Goal: Task Accomplishment & Management: Use online tool/utility

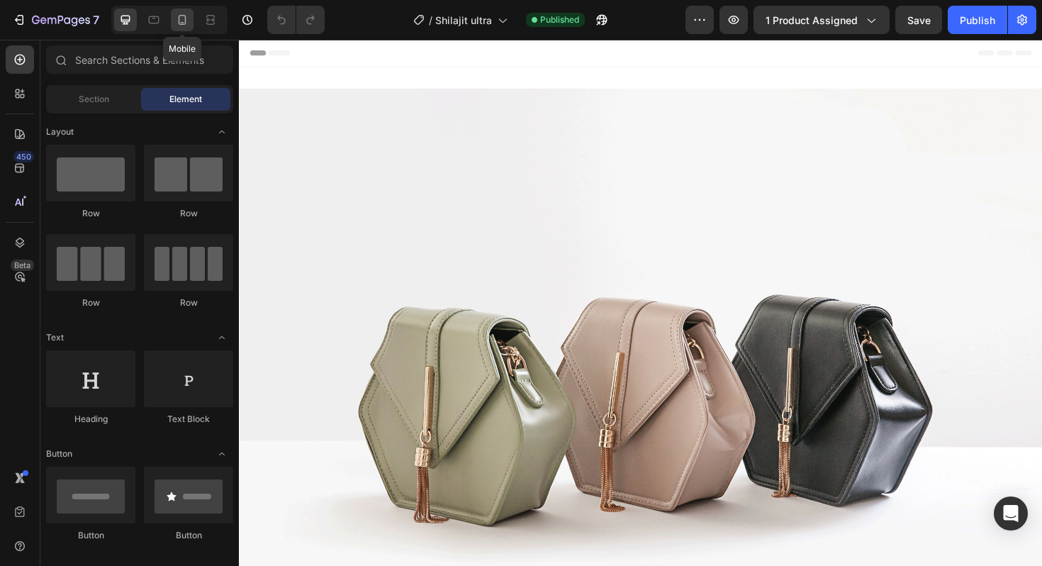
click at [188, 18] on icon at bounding box center [182, 20] width 14 height 14
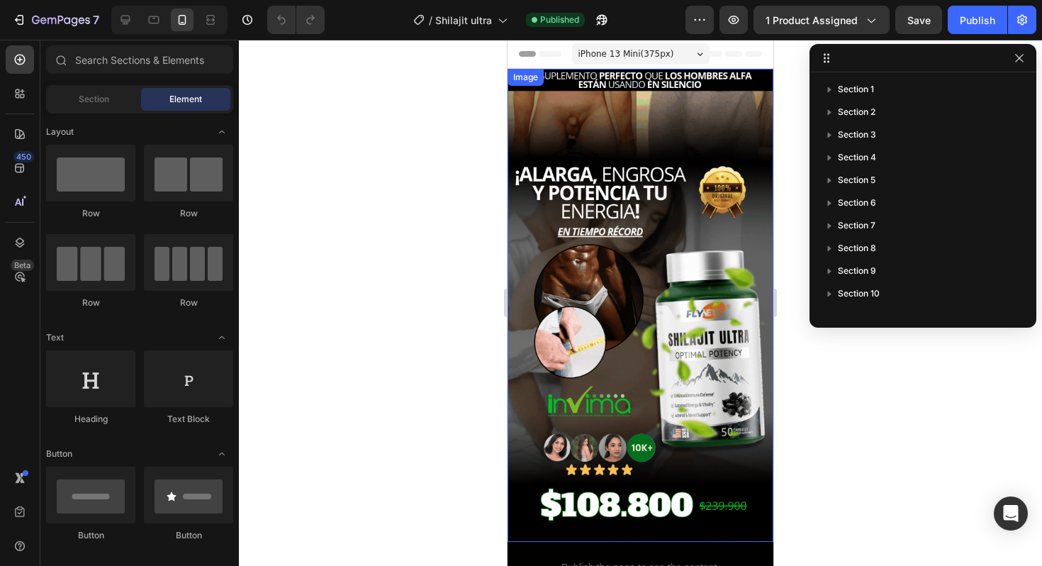
click at [605, 222] on img at bounding box center [641, 305] width 266 height 473
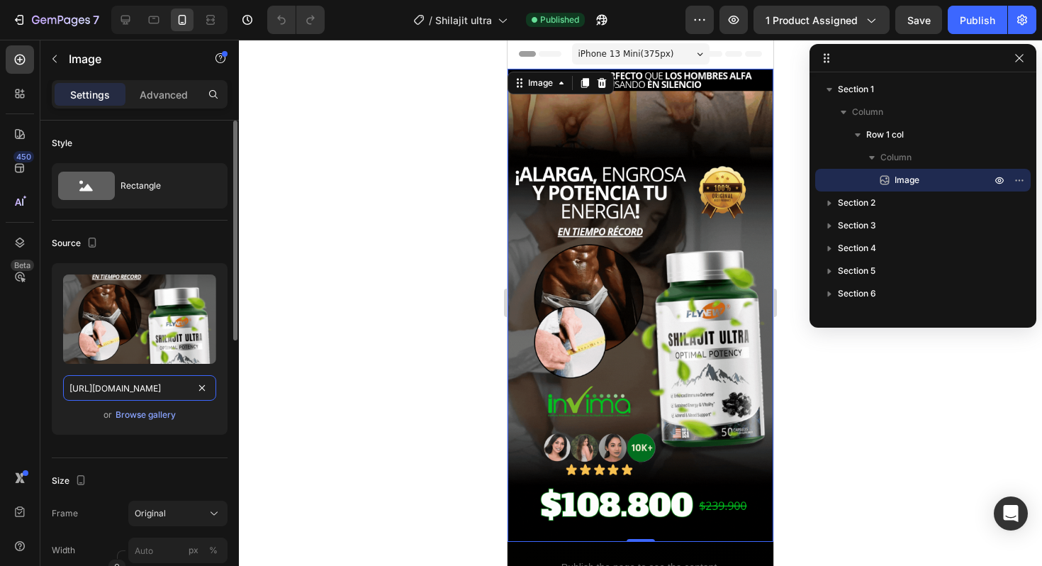
click at [140, 385] on input "https://i.ibb.co/847kjZgB/Shi-1.gif" at bounding box center [139, 388] width 153 height 26
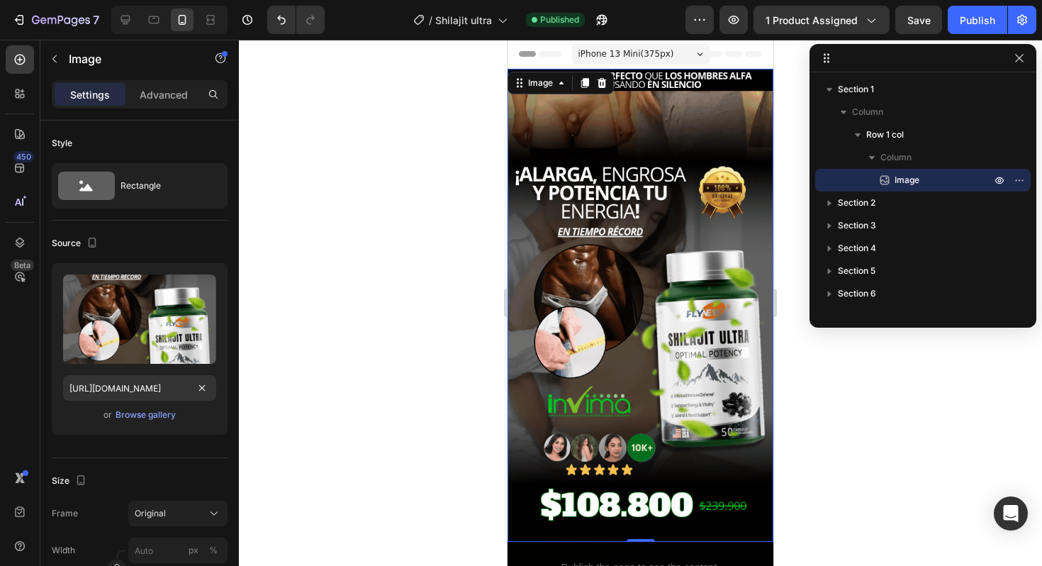
click at [277, 403] on div at bounding box center [640, 303] width 803 height 526
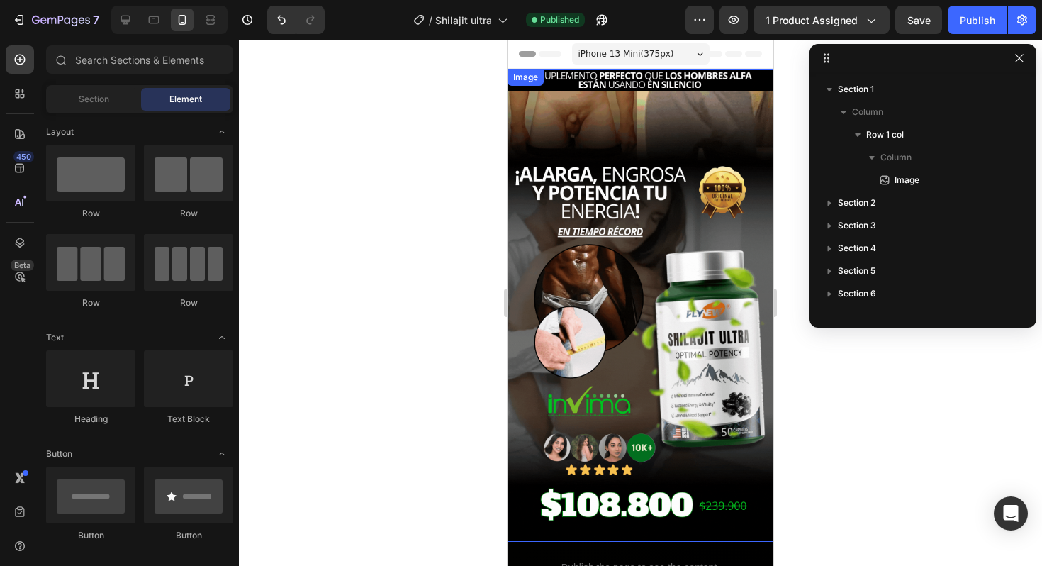
click at [564, 264] on img at bounding box center [641, 305] width 266 height 473
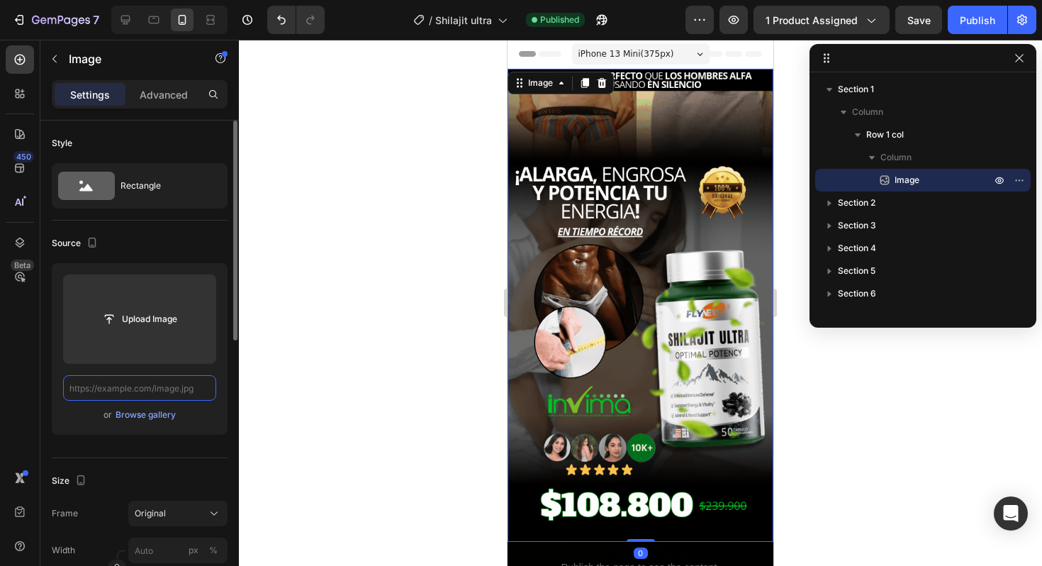
scroll to position [0, 0]
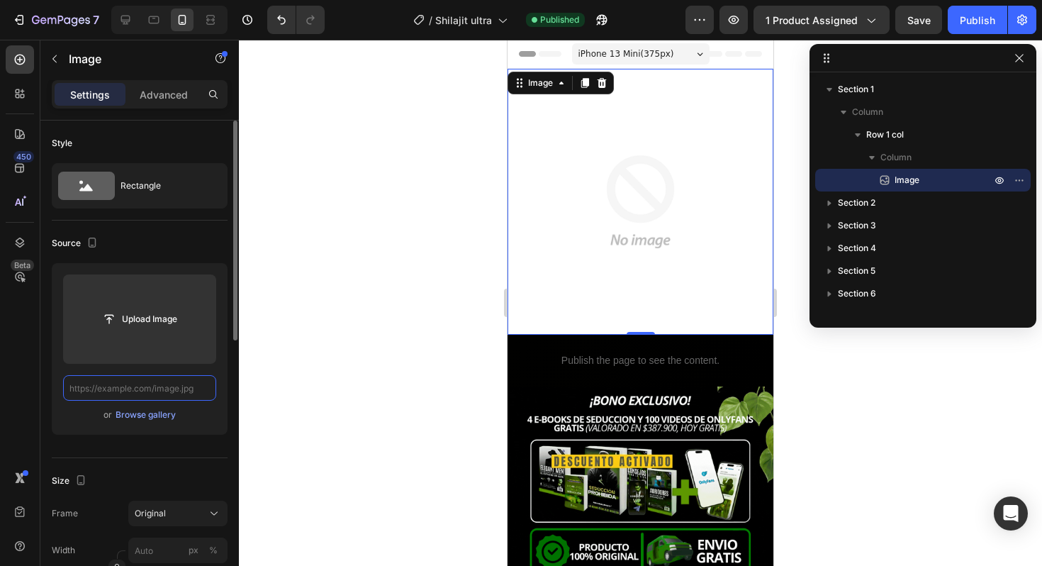
click at [182, 384] on input "text" at bounding box center [139, 388] width 153 height 26
paste input "https://i.ibb.co/847kjZgB/Shi-1.gif"
type input "https://i.ibb.co/847kjZgB/Shi-1.gif"
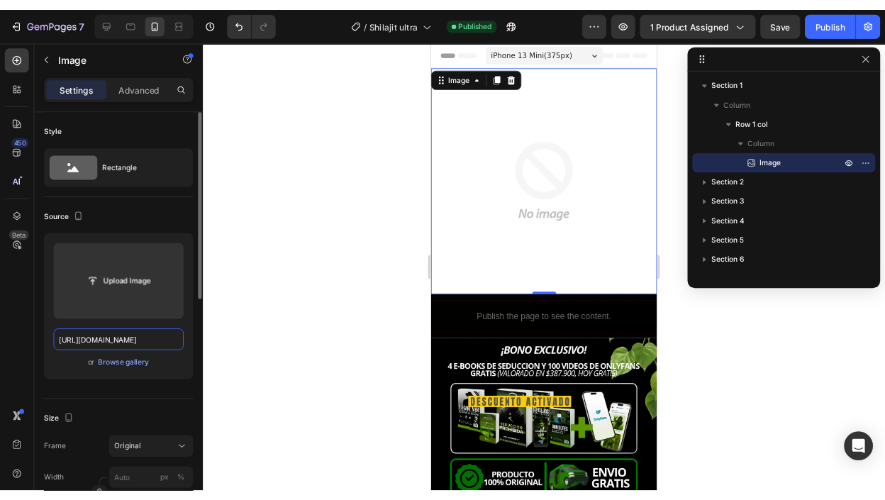
scroll to position [0, 18]
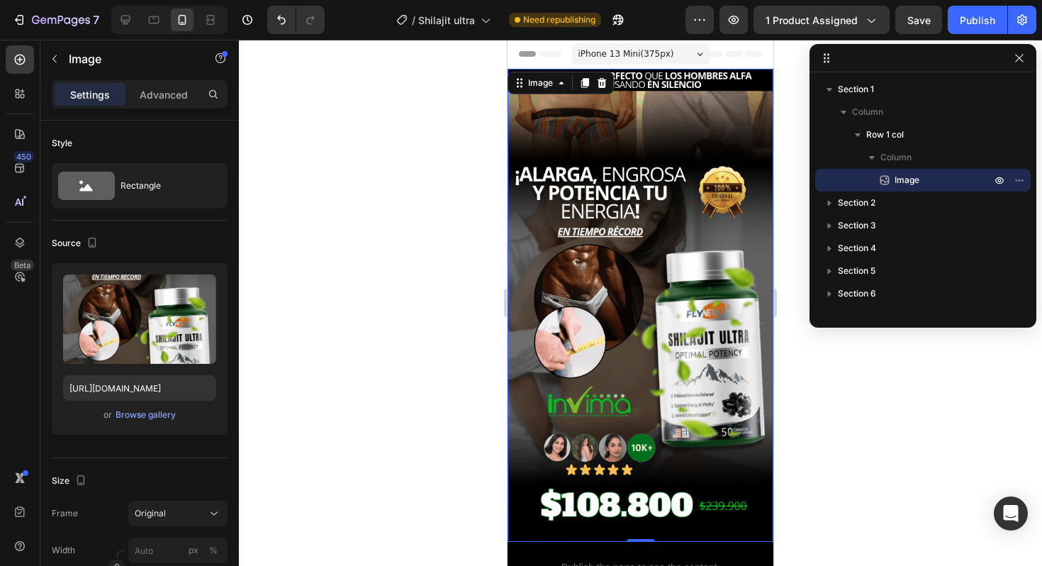
click at [453, 381] on div at bounding box center [640, 303] width 803 height 526
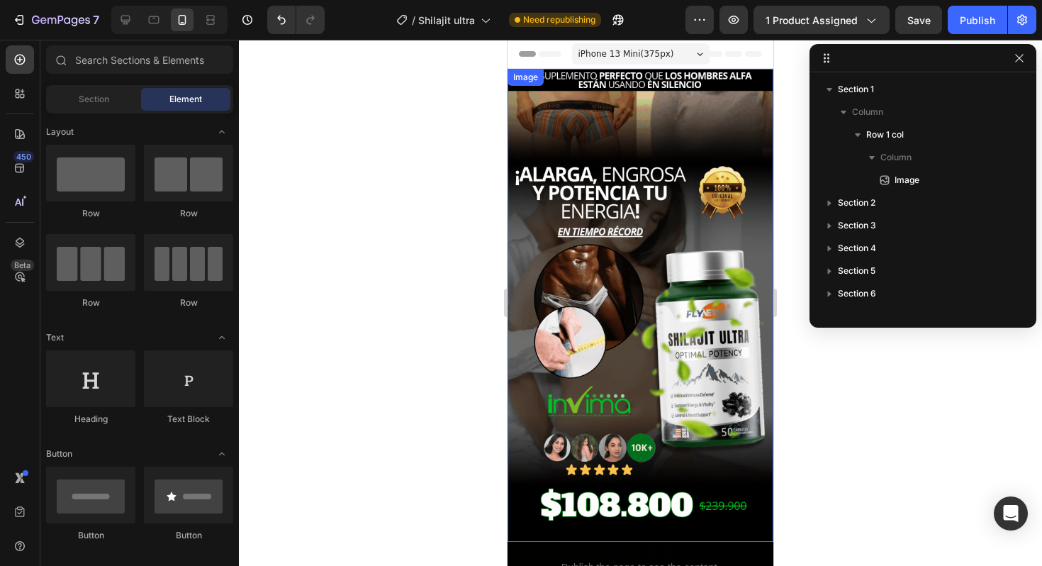
click at [729, 217] on img at bounding box center [641, 305] width 266 height 473
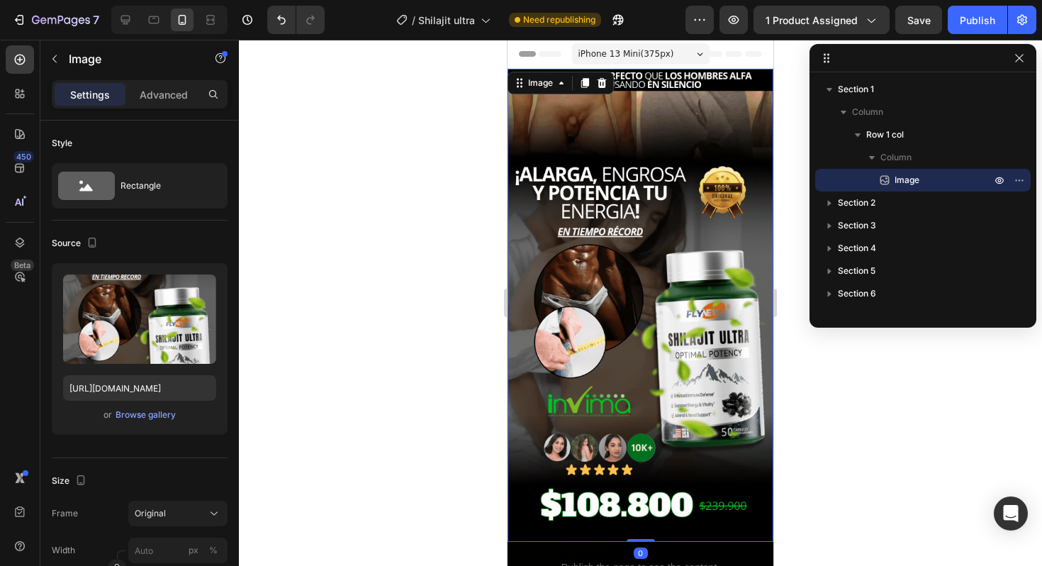
click at [557, 232] on img at bounding box center [641, 305] width 266 height 473
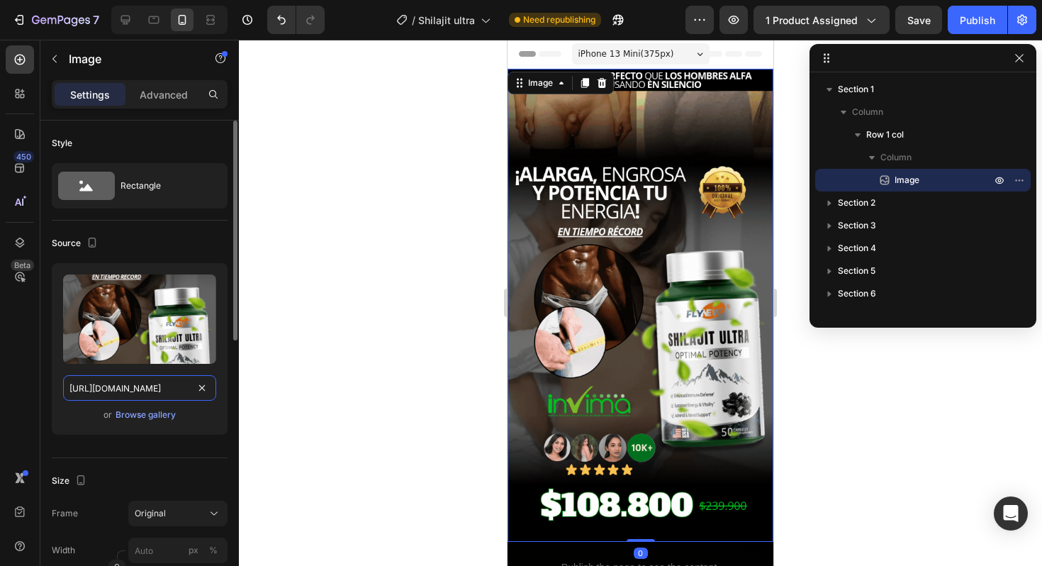
click at [161, 393] on input "https://i.ibb.co/847kjZgB/Shi-1.gif" at bounding box center [139, 388] width 153 height 26
paste input "bb.co/prLq3FjP"
type input "https://ibb.co/prLq3FjP"
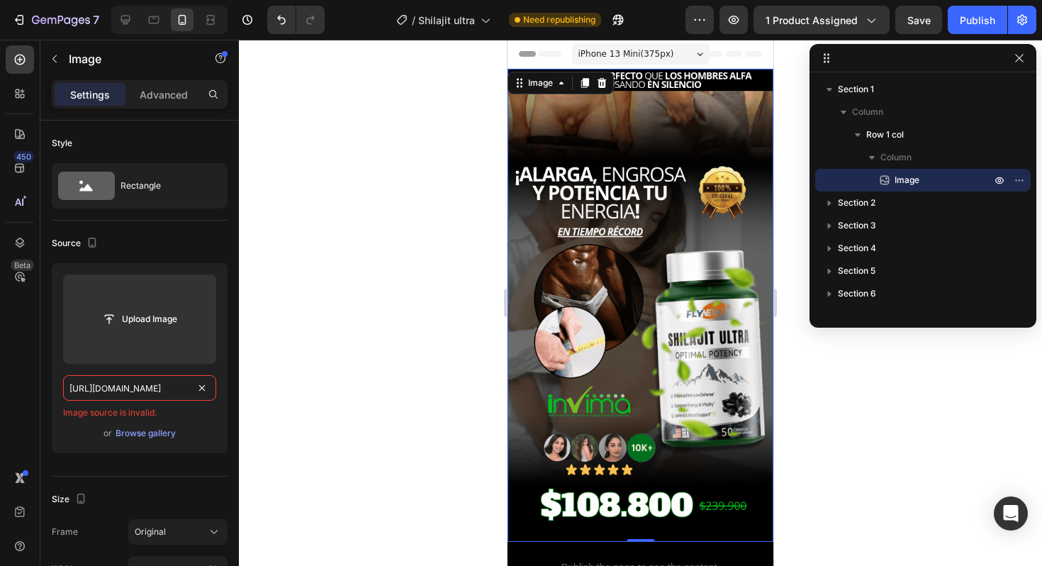
click at [367, 398] on div at bounding box center [640, 303] width 803 height 526
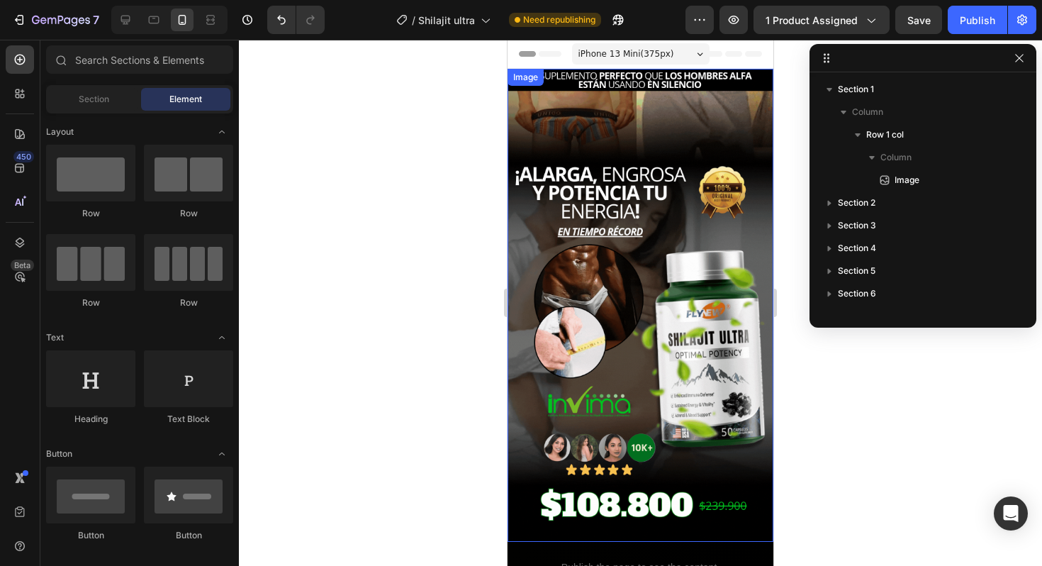
click at [537, 294] on img at bounding box center [641, 305] width 266 height 473
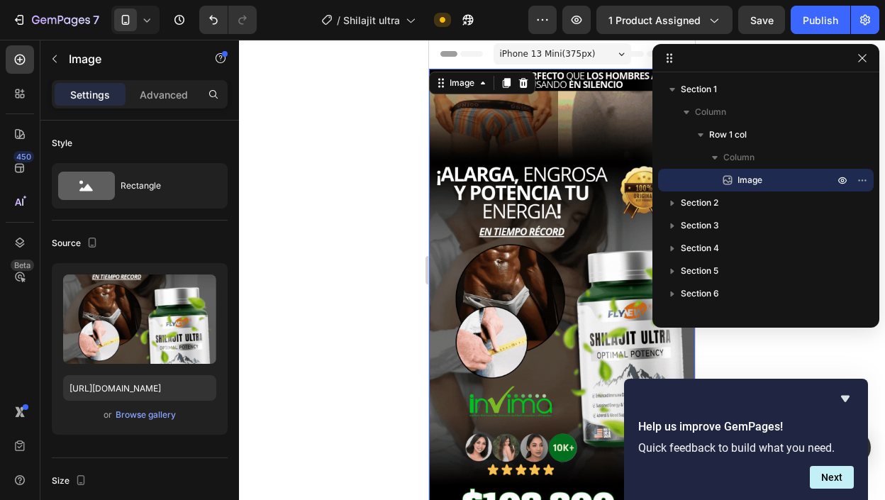
click at [487, 151] on img at bounding box center [562, 305] width 266 height 473
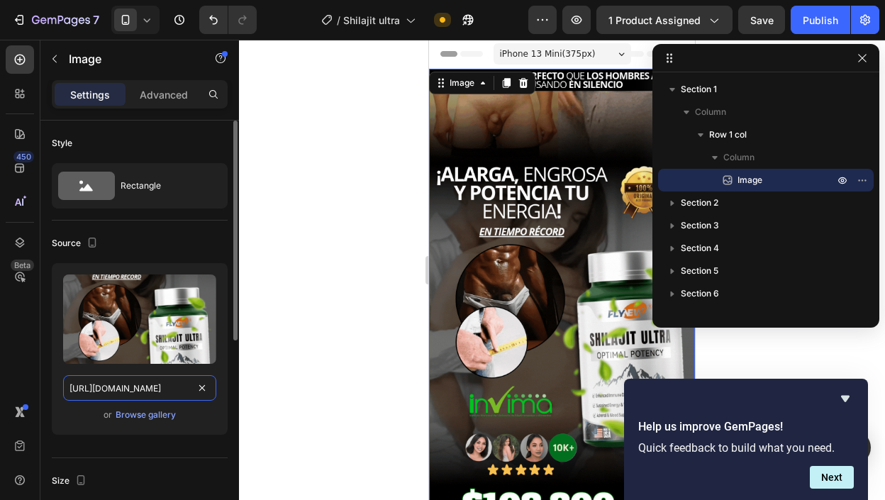
click at [115, 391] on input "https://i.ibb.co/847kjZgB/Shi-1.gif" at bounding box center [139, 388] width 153 height 26
paste input "xKNnQGbm/Alarga-engrosa"
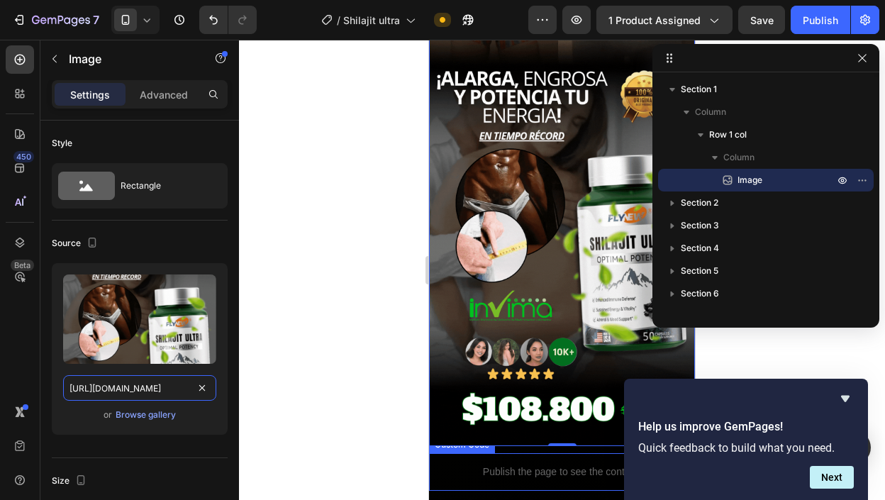
scroll to position [49, 0]
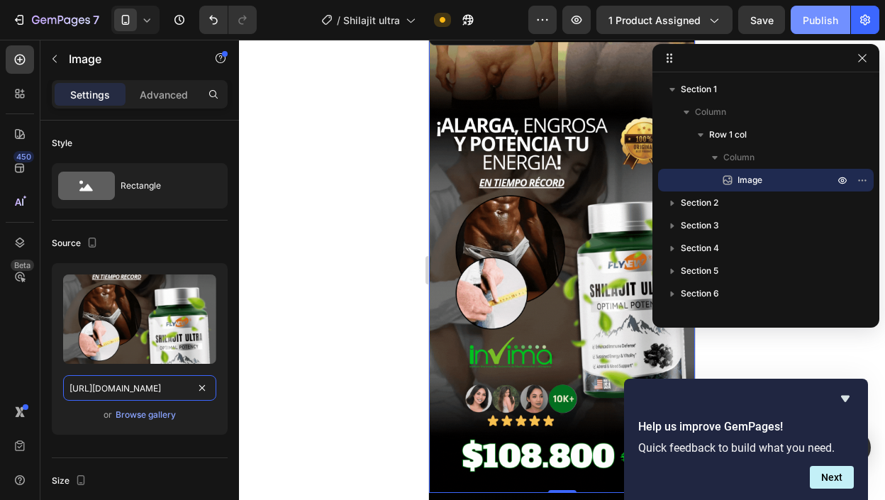
type input "https://i.ibb.co/xKNnQGbm/Alarga-engrosa.gif"
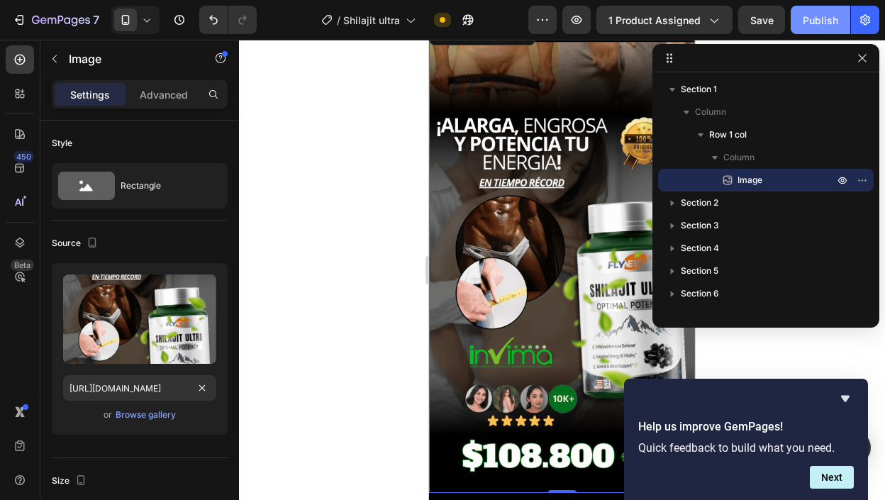
click at [794, 26] on button "Publish" at bounding box center [821, 20] width 60 height 28
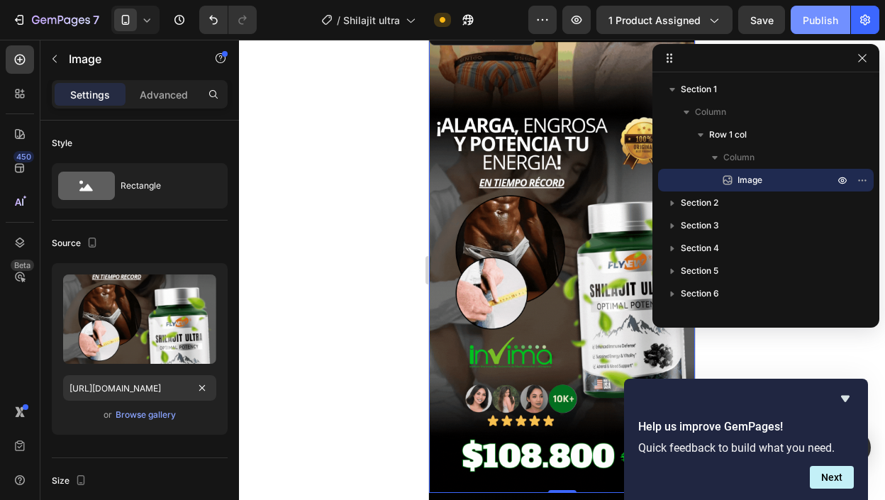
scroll to position [0, 0]
